Goal: Information Seeking & Learning: Learn about a topic

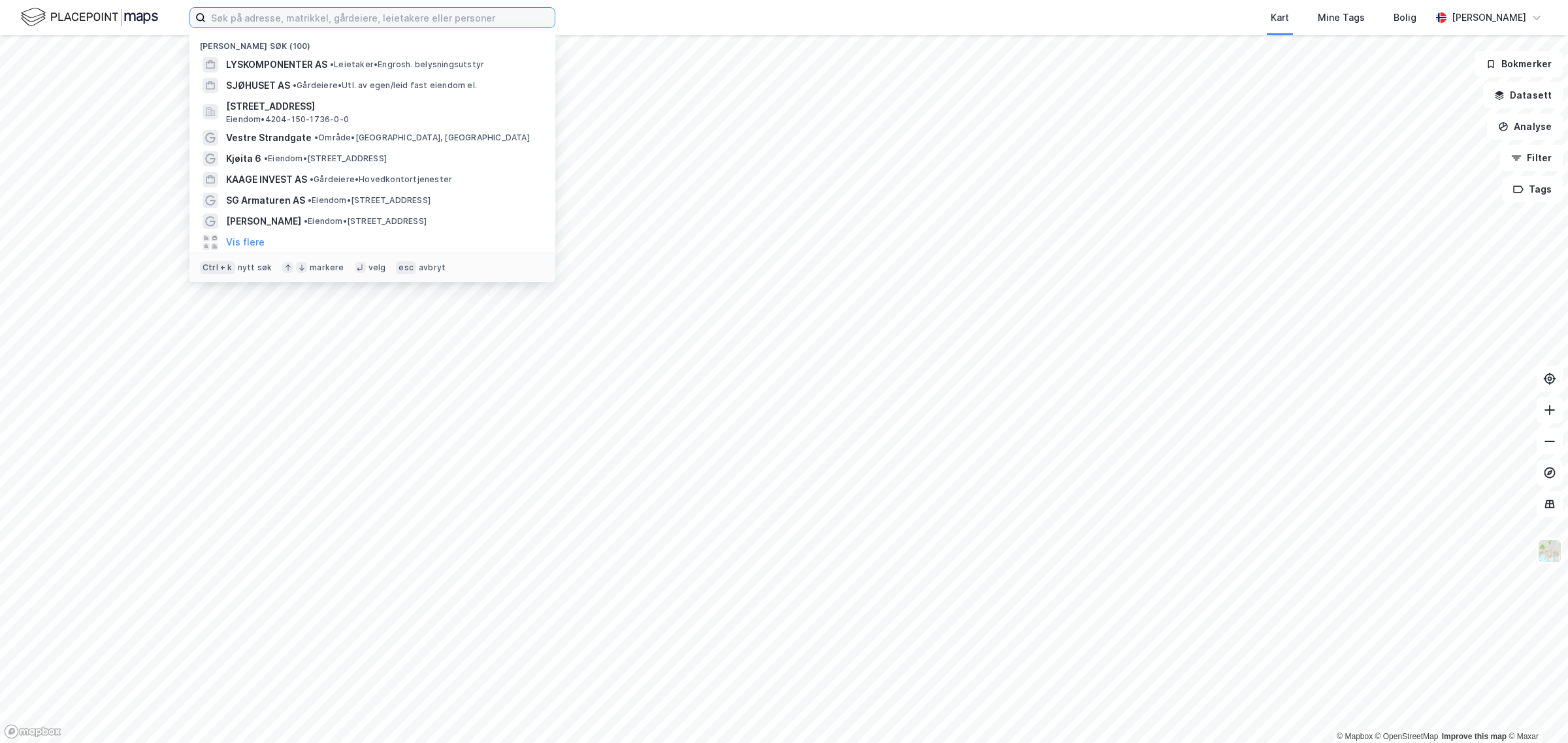
click at [477, 24] on input at bounding box center [379, 17] width 349 height 20
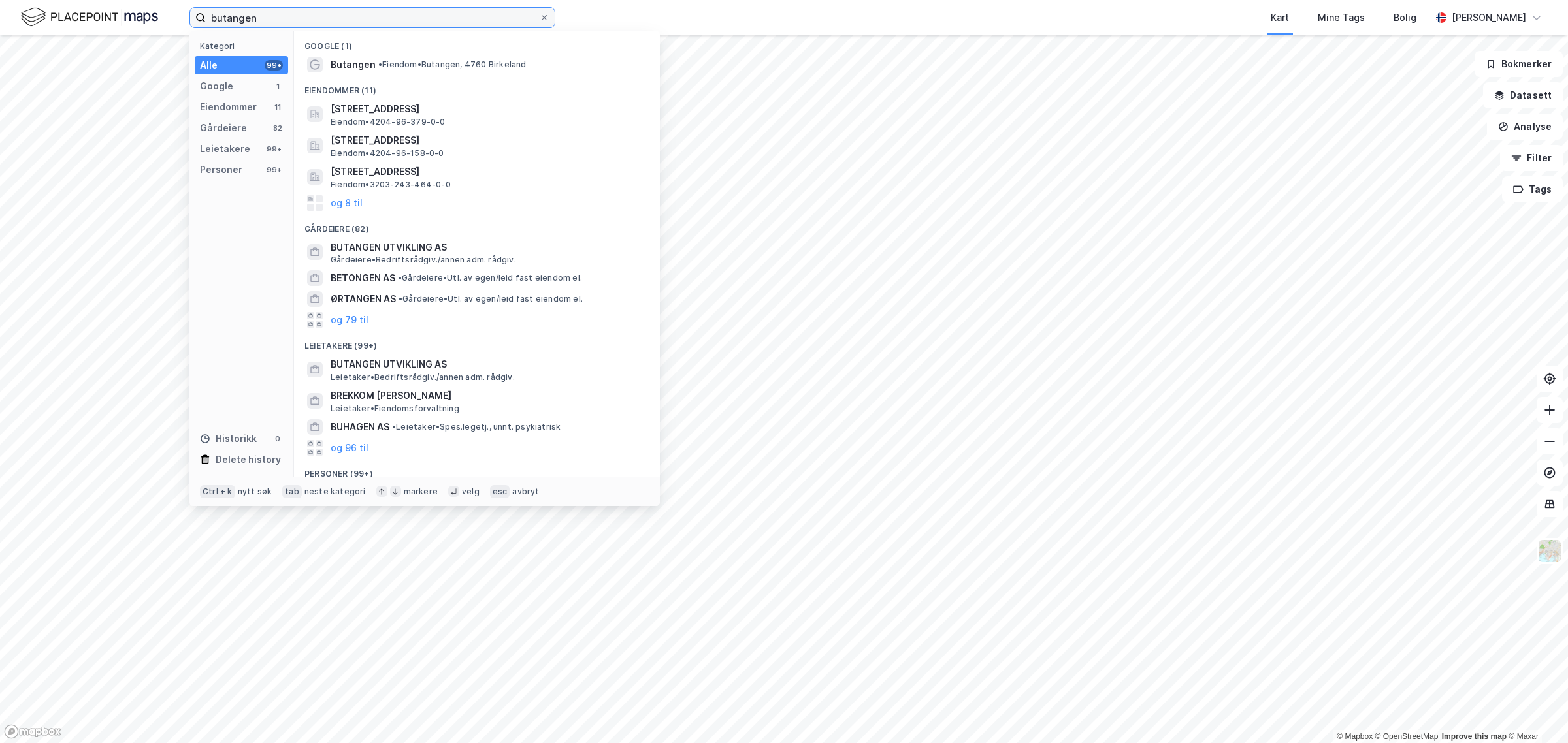
click at [332, 16] on input "butangen" at bounding box center [372, 17] width 333 height 20
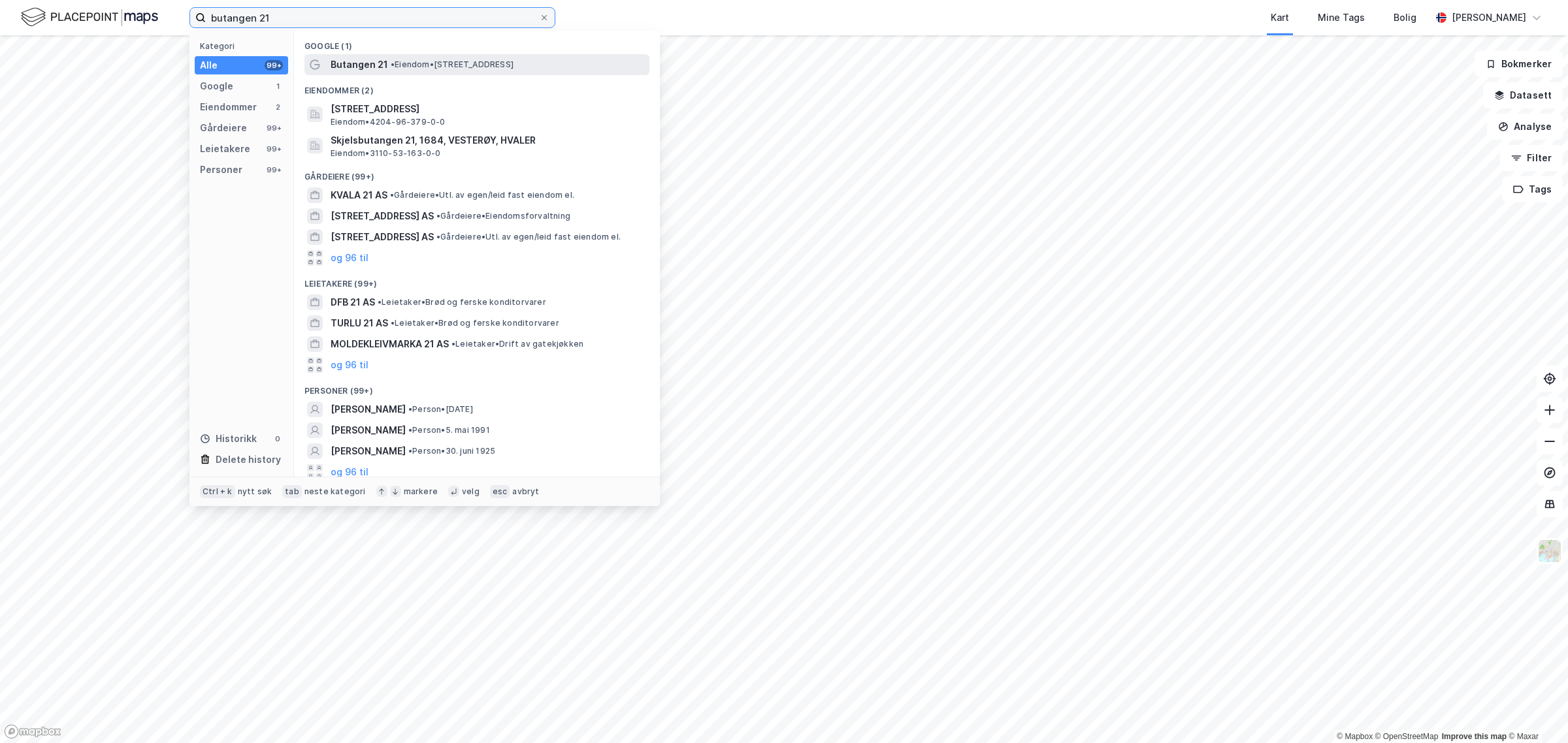
type input "butangen 21"
click at [367, 60] on span "Butangen 21" at bounding box center [359, 65] width 57 height 15
